Goal: Task Accomplishment & Management: Use online tool/utility

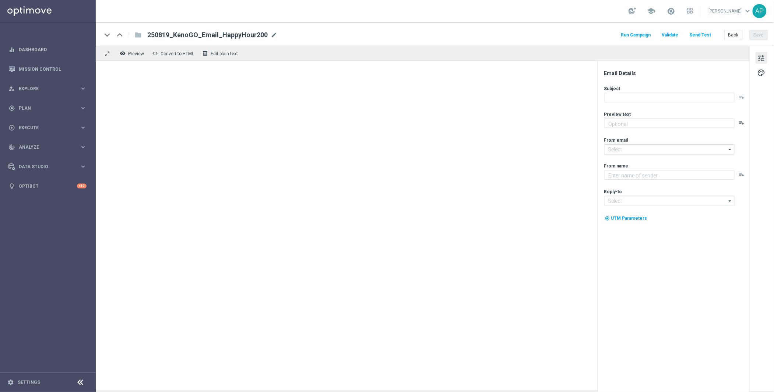
type textarea "Get 50% back in BONUS CASH!"
type textarea "KenoGO"
type input "[EMAIL_ADDRESS][DOMAIN_NAME]"
type textarea "Get 50% back in BONUS CASH!"
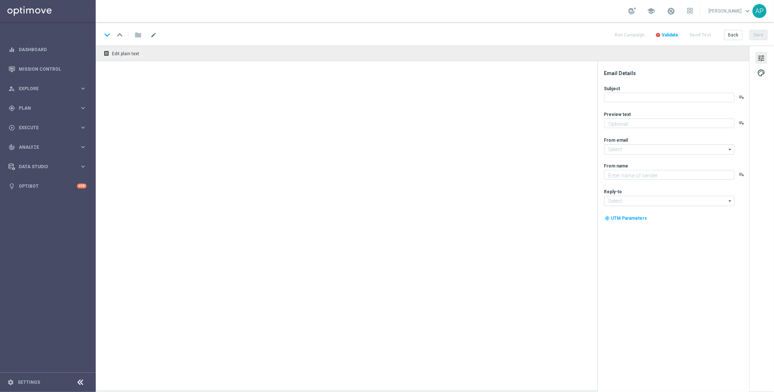
type textarea "KenoGO"
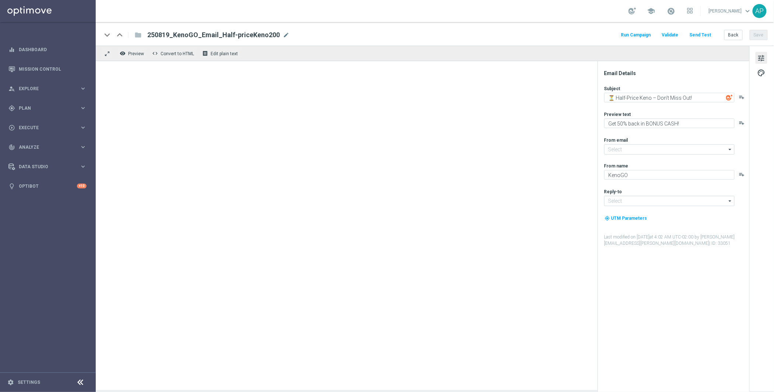
type input "[EMAIL_ADDRESS][DOMAIN_NAME]"
